Goal: Transaction & Acquisition: Download file/media

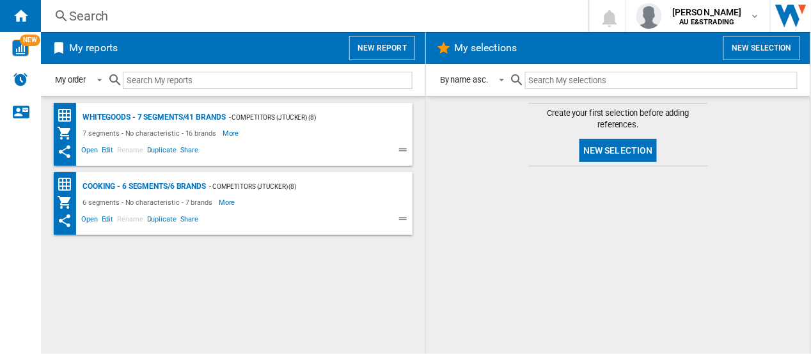
drag, startPoint x: 85, startPoint y: 150, endPoint x: 478, endPoint y: 186, distance: 394.5
click at [478, 186] on div at bounding box center [618, 260] width 359 height 175
click at [93, 150] on span "Open" at bounding box center [89, 151] width 20 height 15
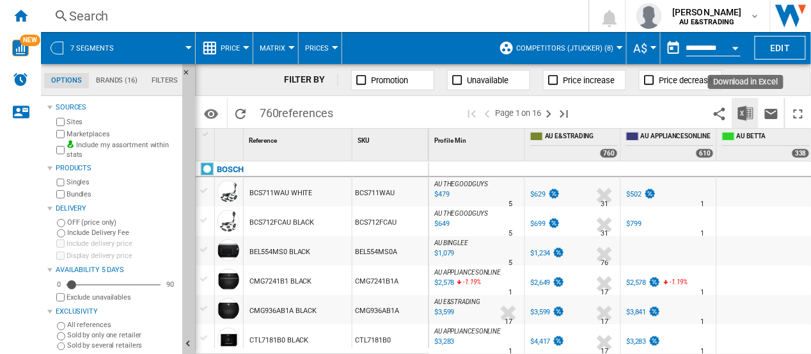
click at [746, 109] on img "Download in Excel" at bounding box center [745, 113] width 15 height 15
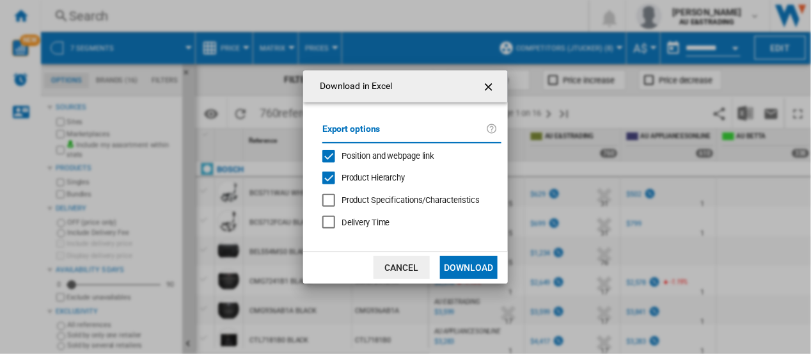
click at [329, 153] on div "Position and webpage link" at bounding box center [328, 156] width 13 height 13
click at [466, 267] on button "Download" at bounding box center [469, 267] width 58 height 23
